Goal: Communication & Community: Participate in discussion

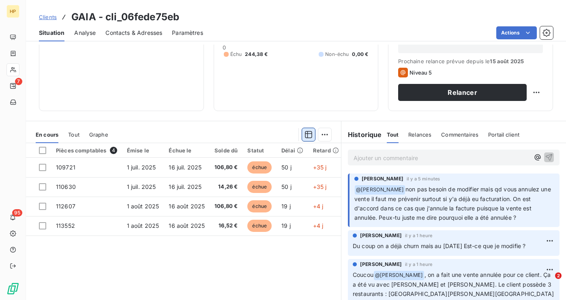
scroll to position [104, 0]
click at [404, 154] on p "Ajouter un commentaire ﻿" at bounding box center [442, 158] width 176 height 10
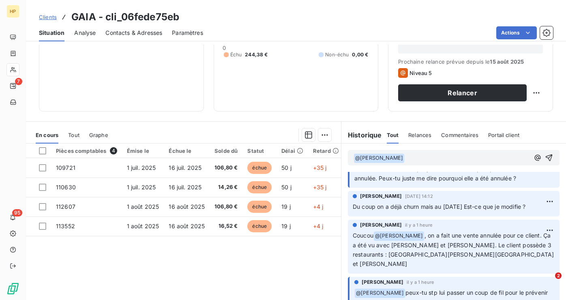
scroll to position [0, 0]
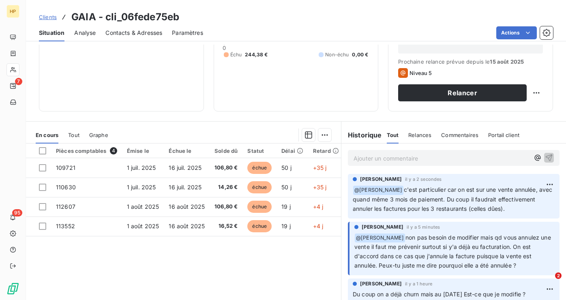
click at [416, 156] on p "Ajouter un commentaire ﻿" at bounding box center [442, 158] width 176 height 10
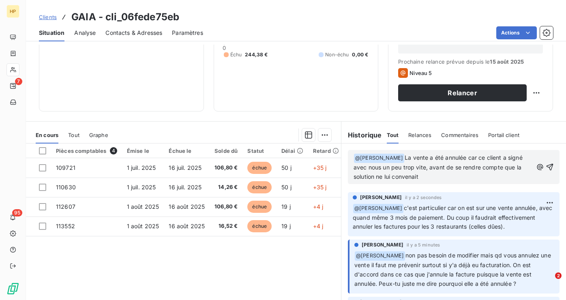
drag, startPoint x: 402, startPoint y: 181, endPoint x: 394, endPoint y: 156, distance: 26.4
click at [394, 156] on div "﻿ @ [PERSON_NAME] ﻿ La vente a été annulée car ce client a signé avec nous un p…" at bounding box center [454, 167] width 212 height 34
drag, startPoint x: 396, startPoint y: 156, endPoint x: 425, endPoint y: 210, distance: 61.9
click at [425, 210] on div "﻿ @ [PERSON_NAME] ﻿ La vente a été annulée car ce client a signé avec nous un p…" at bounding box center [453, 234] width 225 height 180
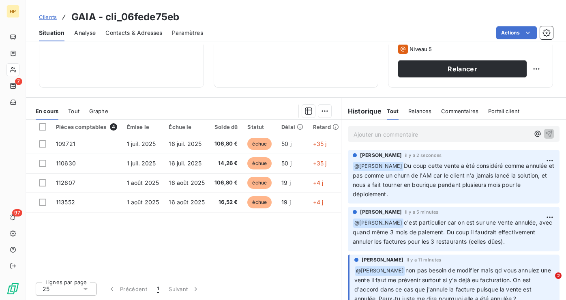
click at [408, 127] on div "Ajouter un commentaire ﻿" at bounding box center [454, 134] width 212 height 16
click at [402, 131] on p "Ajouter un commentaire ﻿" at bounding box center [442, 134] width 176 height 10
click at [414, 138] on p "Ajouter un commentaire ﻿" at bounding box center [442, 134] width 176 height 10
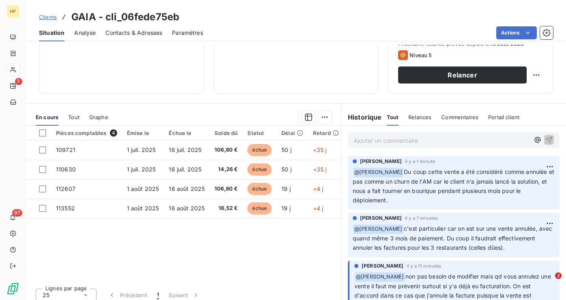
scroll to position [128, 0]
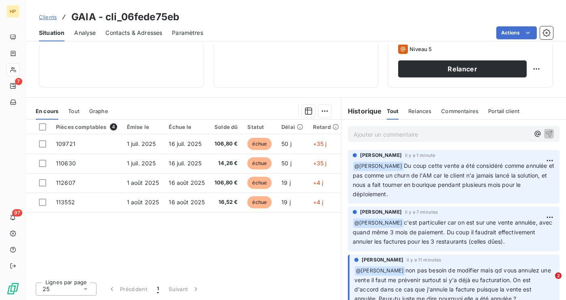
click at [422, 135] on p "Ajouter un commentaire ﻿" at bounding box center [442, 134] width 176 height 10
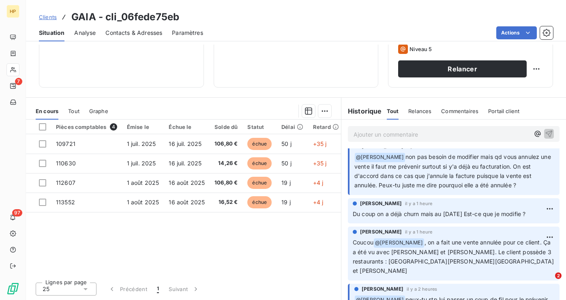
scroll to position [0, 0]
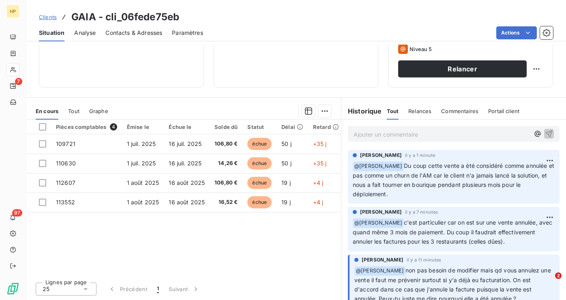
click at [418, 139] on p "Ajouter un commentaire ﻿" at bounding box center [442, 134] width 176 height 10
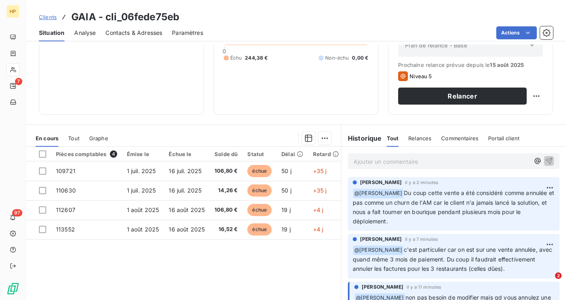
scroll to position [128, 0]
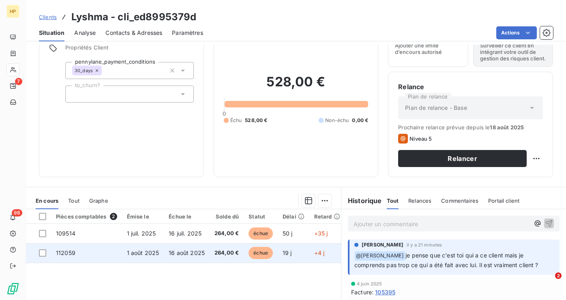
scroll to position [75, 0]
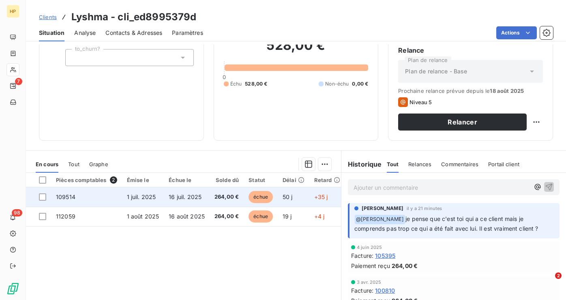
click at [207, 196] on td "16 juil. 2025" at bounding box center [187, 196] width 46 height 19
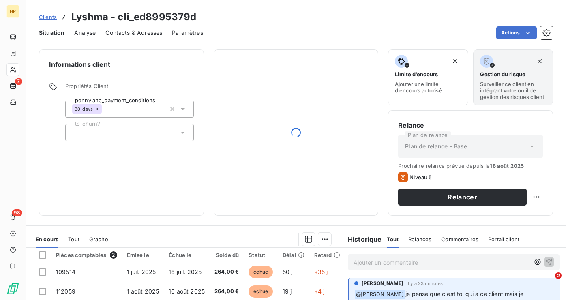
click at [450, 266] on p "Ajouter un commentaire ﻿" at bounding box center [442, 263] width 176 height 10
